Goal: Entertainment & Leisure: Browse casually

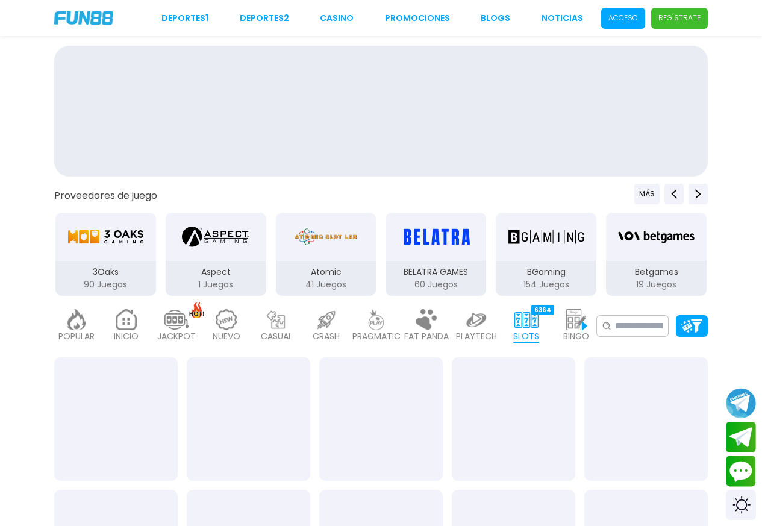
click at [619, 15] on p "Acceso" at bounding box center [623, 18] width 30 height 11
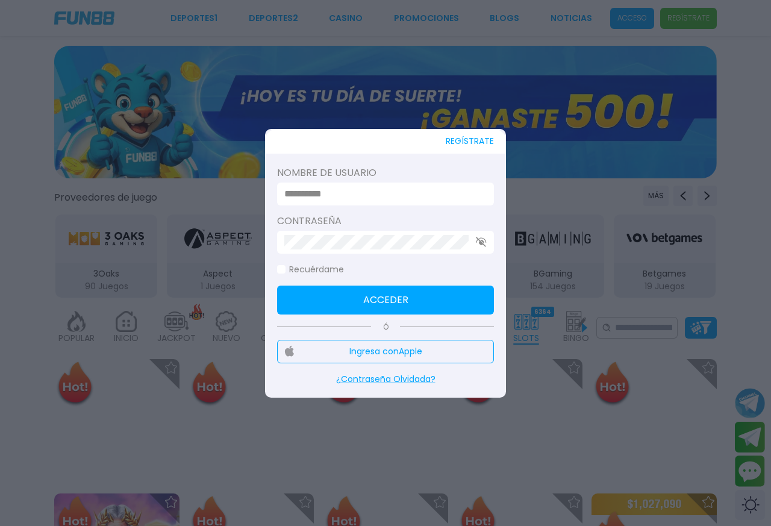
drag, startPoint x: 350, startPoint y: 186, endPoint x: 352, endPoint y: 192, distance: 6.3
click at [352, 192] on input at bounding box center [381, 194] width 195 height 14
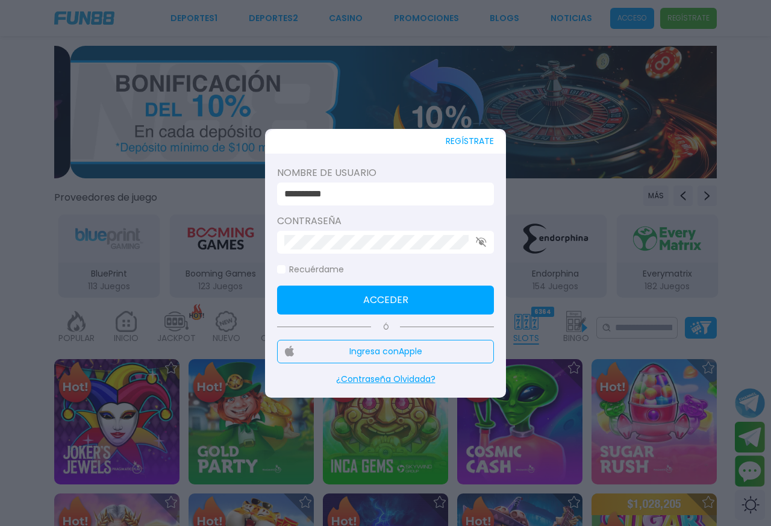
type input "**********"
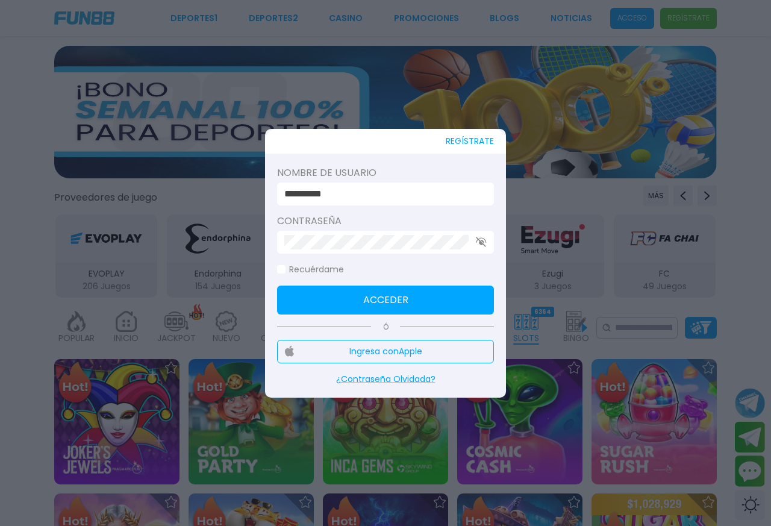
click button "Acceder" at bounding box center [385, 299] width 217 height 29
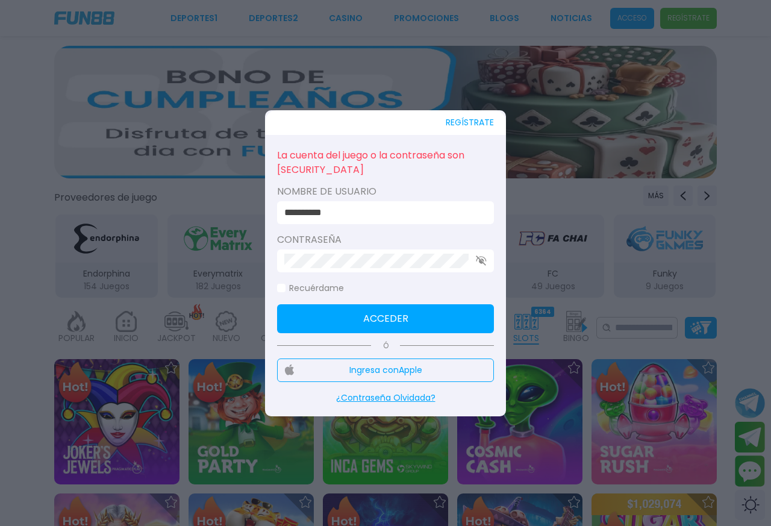
click at [479, 262] on use "button" at bounding box center [481, 260] width 10 height 10
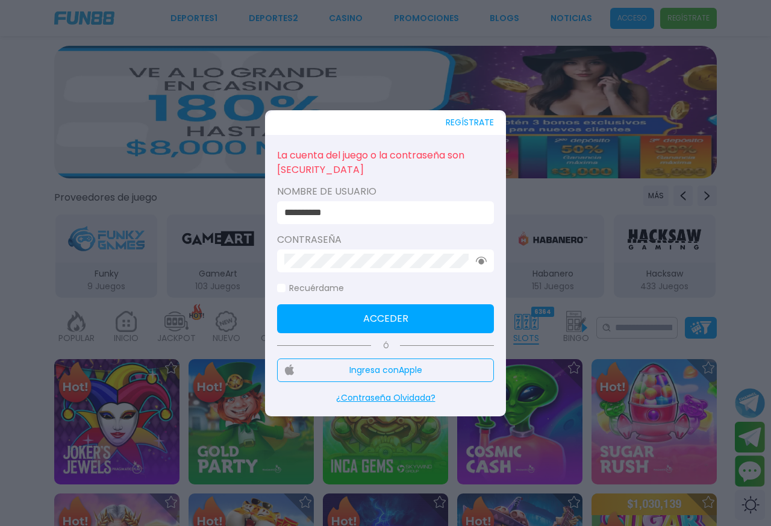
click button "Acceder" at bounding box center [385, 318] width 217 height 29
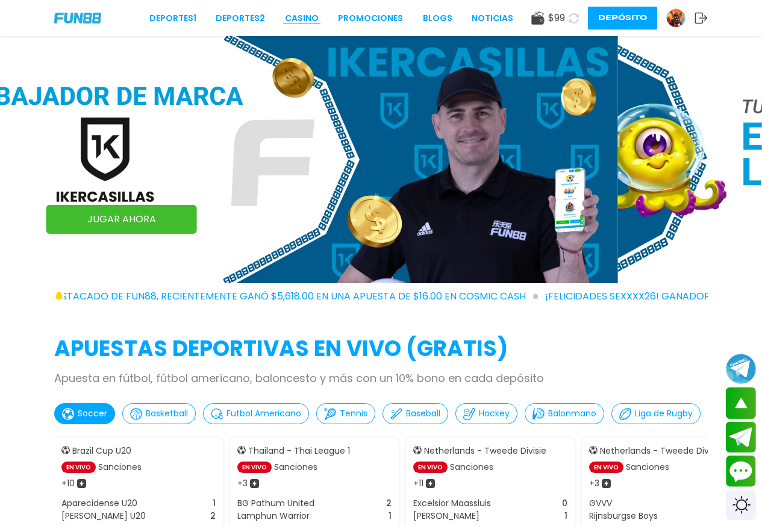
click at [311, 17] on link "CASINO" at bounding box center [302, 18] width 34 height 13
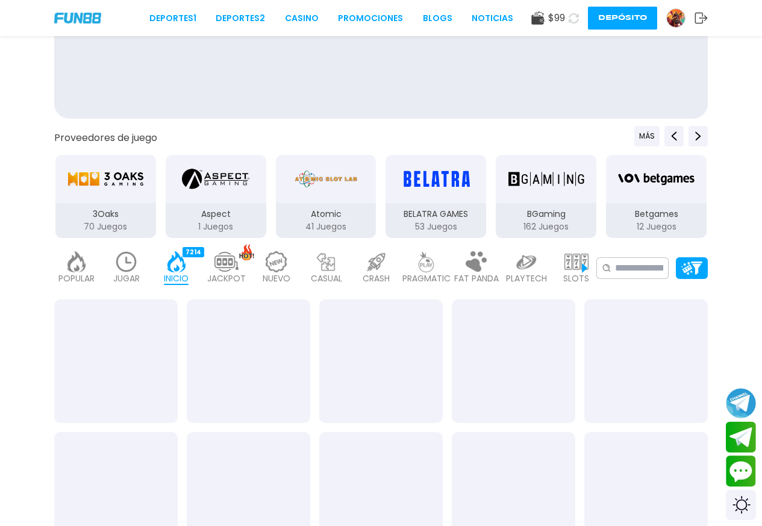
scroll to position [161, 0]
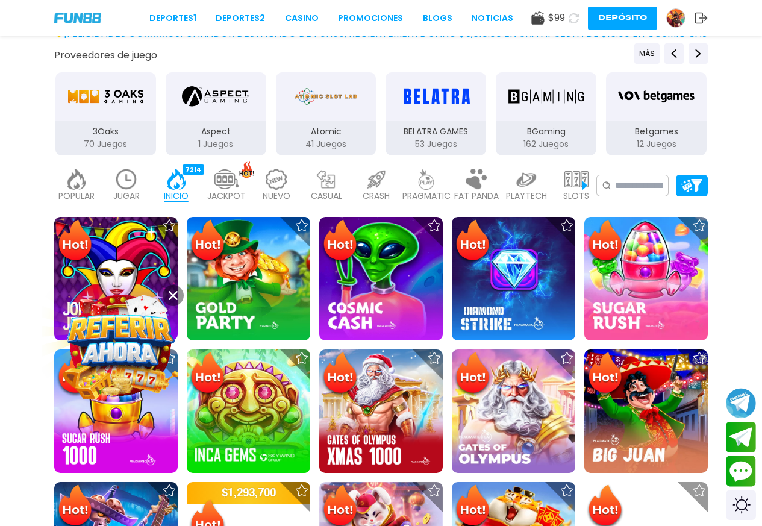
click at [122, 179] on img at bounding box center [126, 179] width 24 height 21
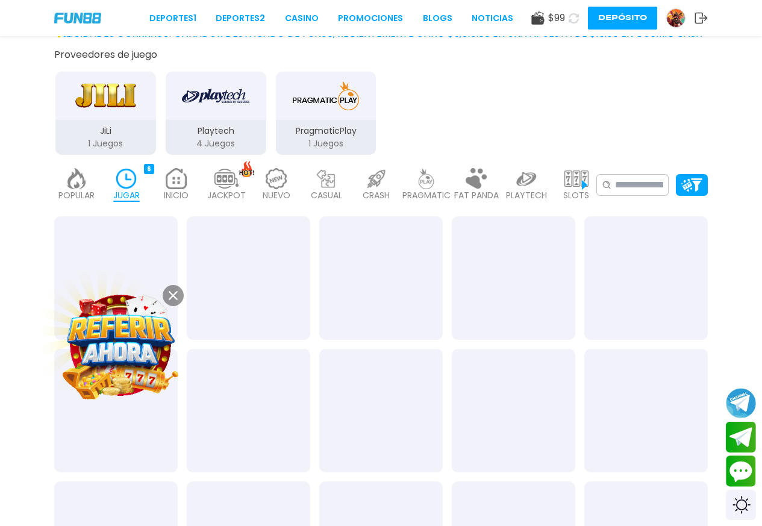
click at [173, 290] on button at bounding box center [173, 295] width 21 height 21
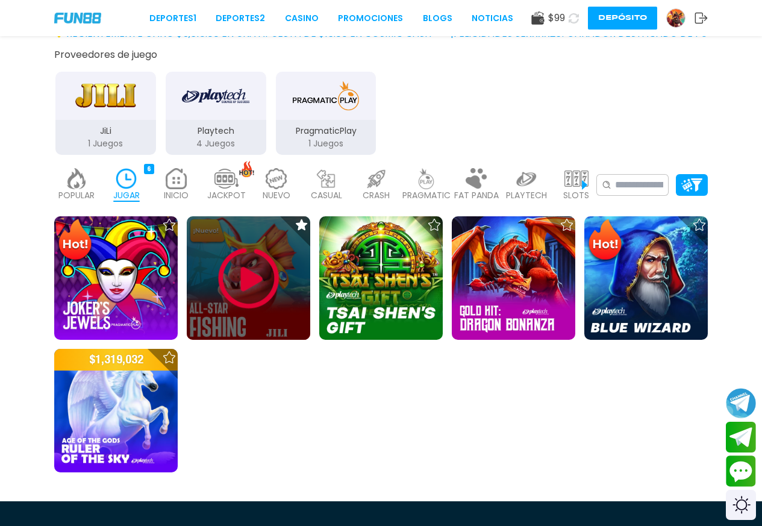
click at [259, 273] on img at bounding box center [249, 278] width 72 height 72
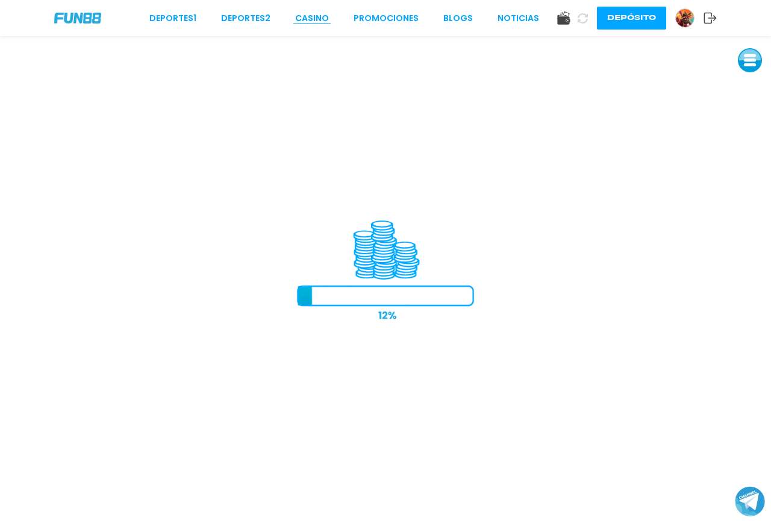
click at [310, 12] on link "CASINO" at bounding box center [312, 18] width 34 height 13
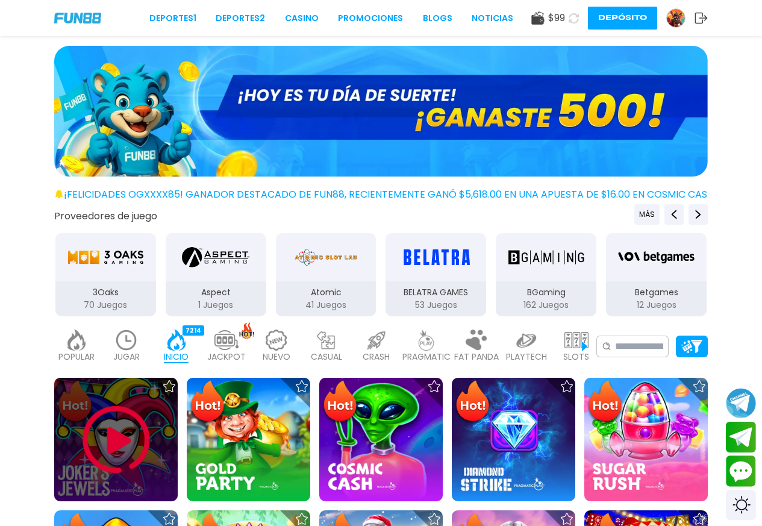
click at [128, 449] on img at bounding box center [116, 440] width 72 height 72
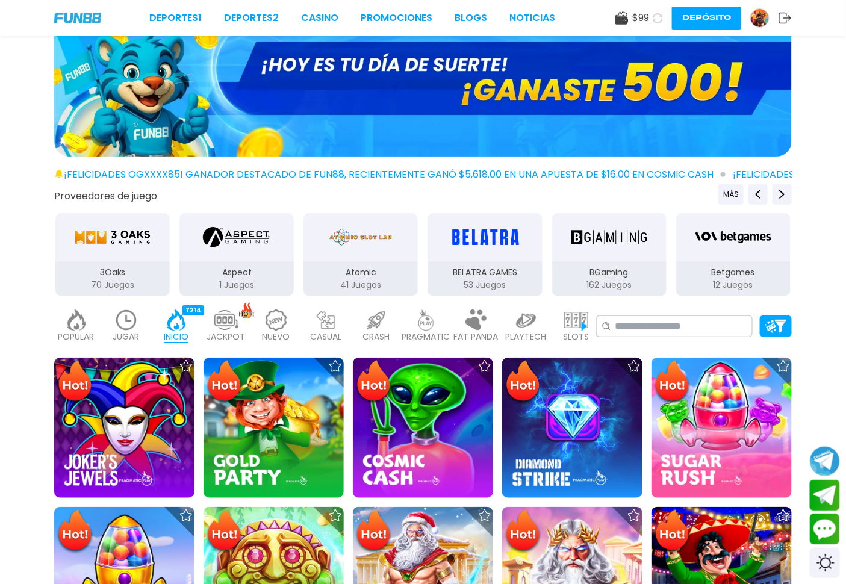
scroll to position [357, 0]
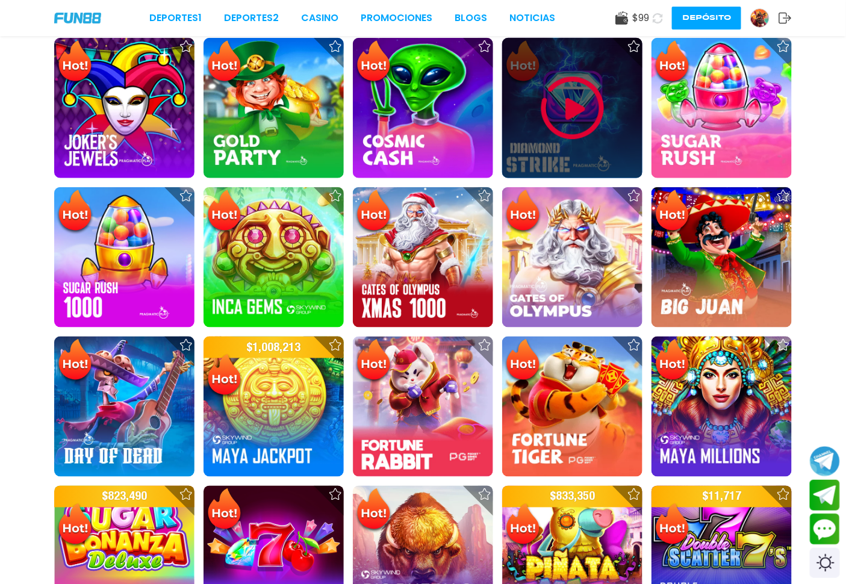
click at [591, 93] on img at bounding box center [573, 108] width 72 height 72
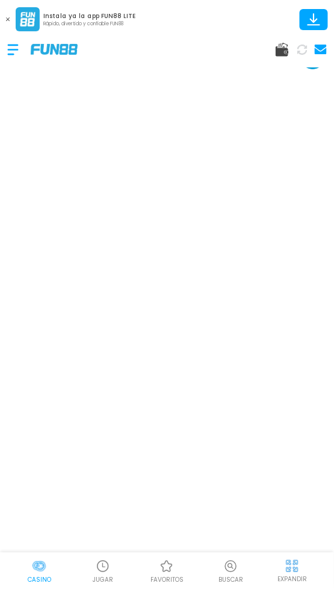
click at [13, 46] on div at bounding box center [18, 50] width 23 height 36
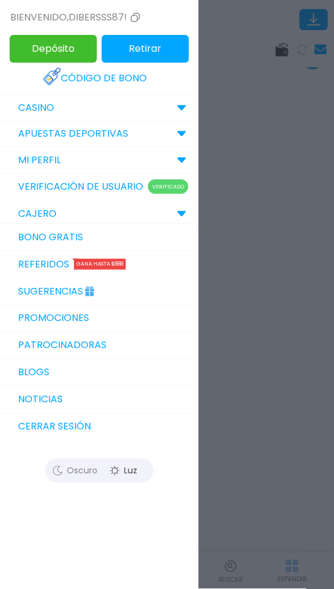
click at [52, 434] on button "Cerrar sesión" at bounding box center [99, 427] width 199 height 27
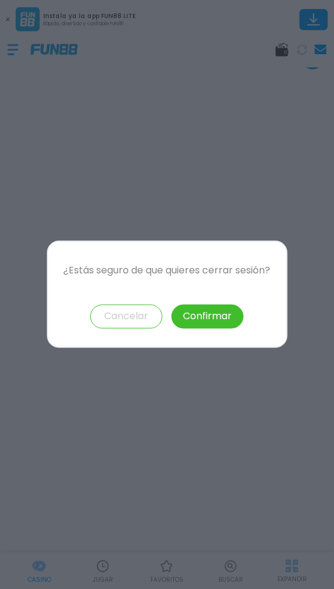
click at [209, 310] on button "Confirmar" at bounding box center [208, 317] width 72 height 24
